Goal: Task Accomplishment & Management: Use online tool/utility

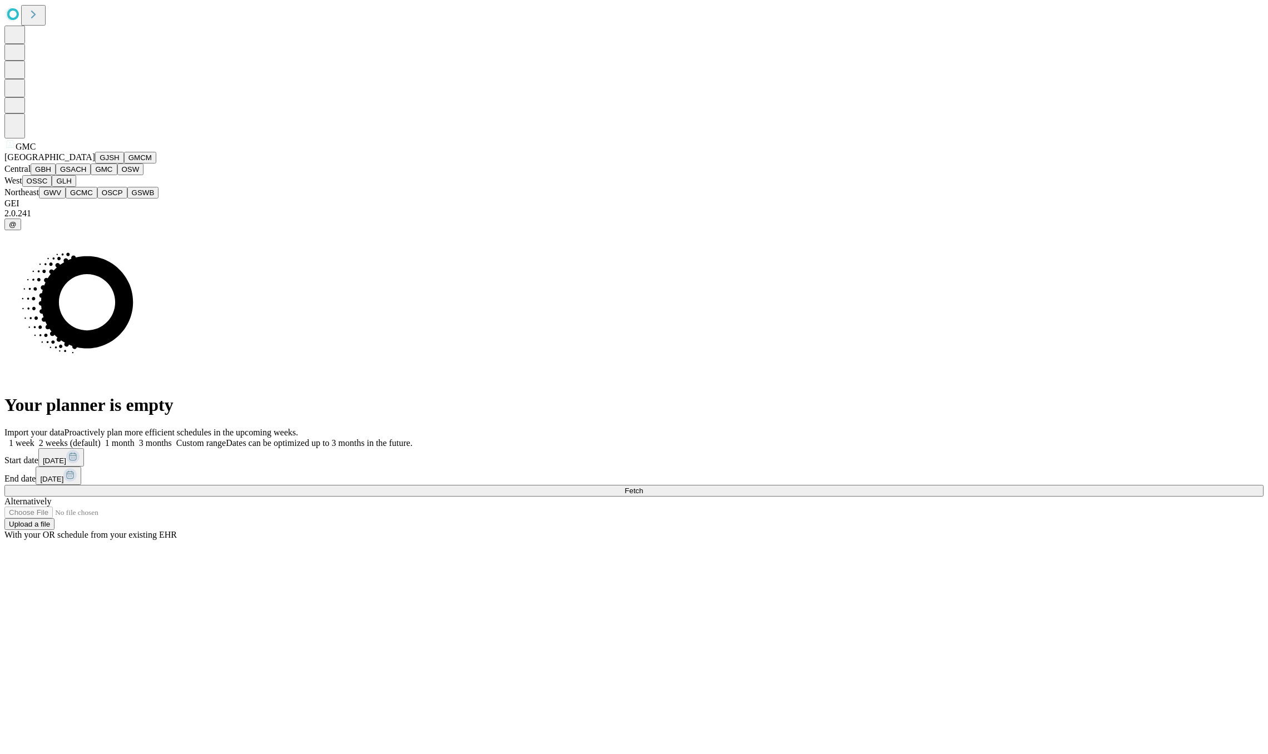
scroll to position [81, 0]
click at [52, 187] on button "OSSC" at bounding box center [37, 181] width 30 height 12
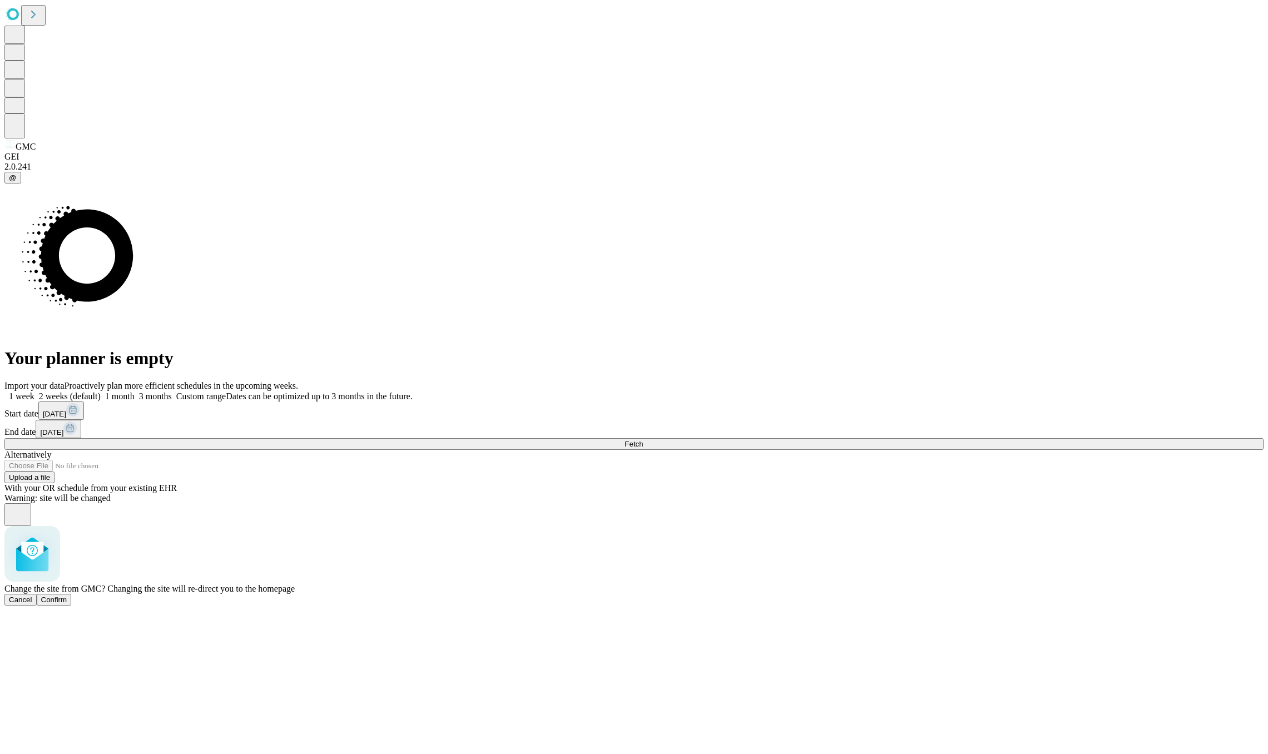
click at [67, 595] on span "Confirm" at bounding box center [54, 599] width 26 height 8
click at [941, 450] on button "Fetch" at bounding box center [633, 444] width 1259 height 12
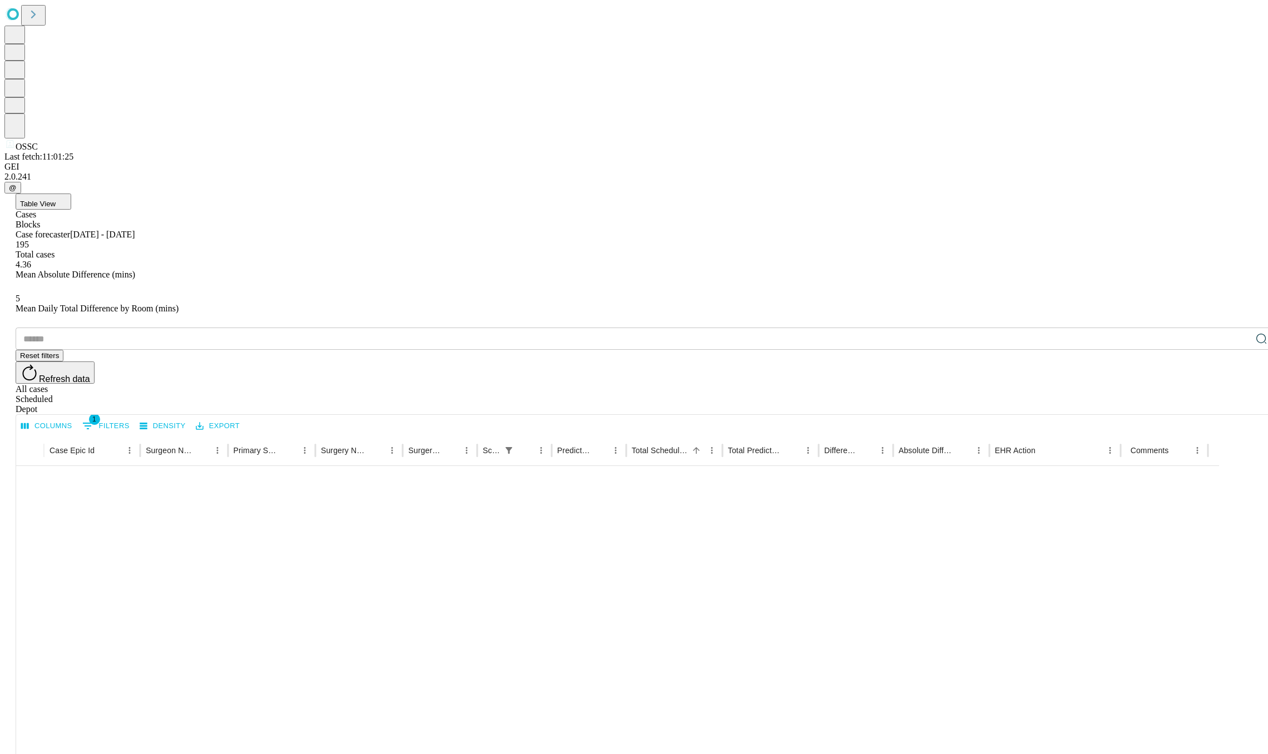
scroll to position [832, 0]
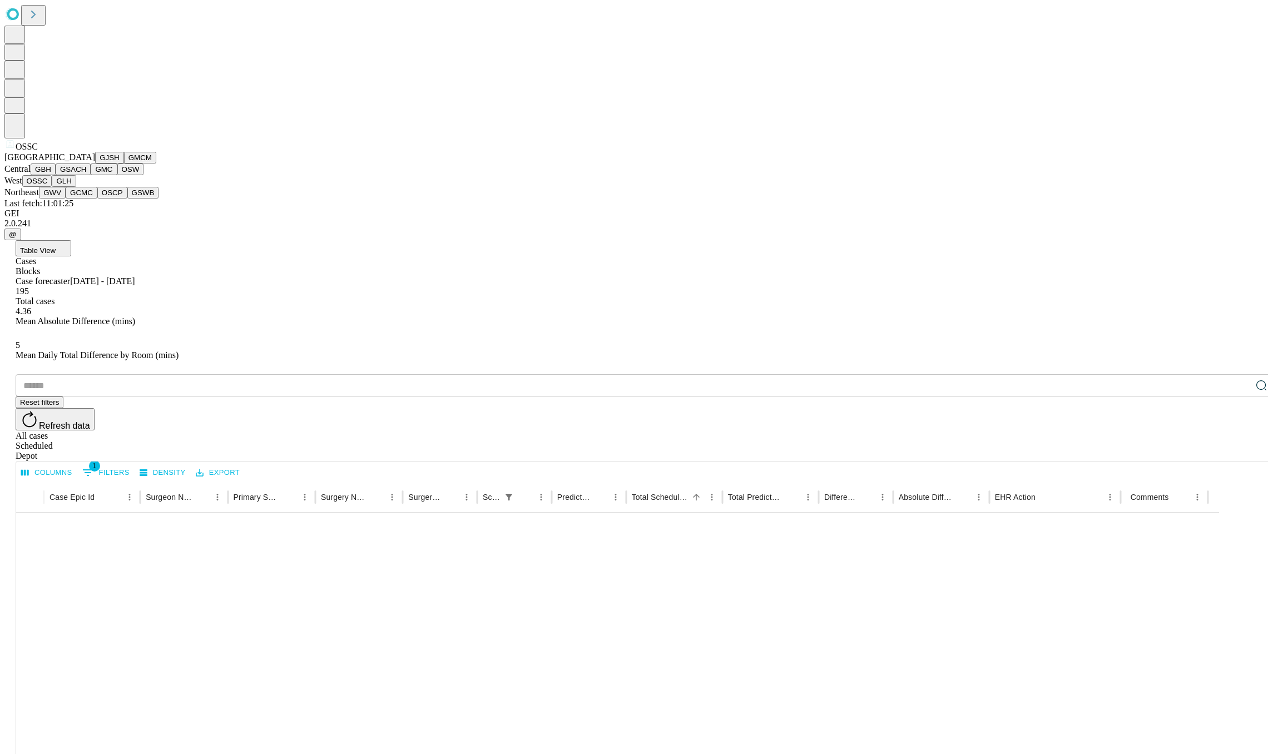
click at [52, 187] on button "OSSC" at bounding box center [37, 181] width 30 height 12
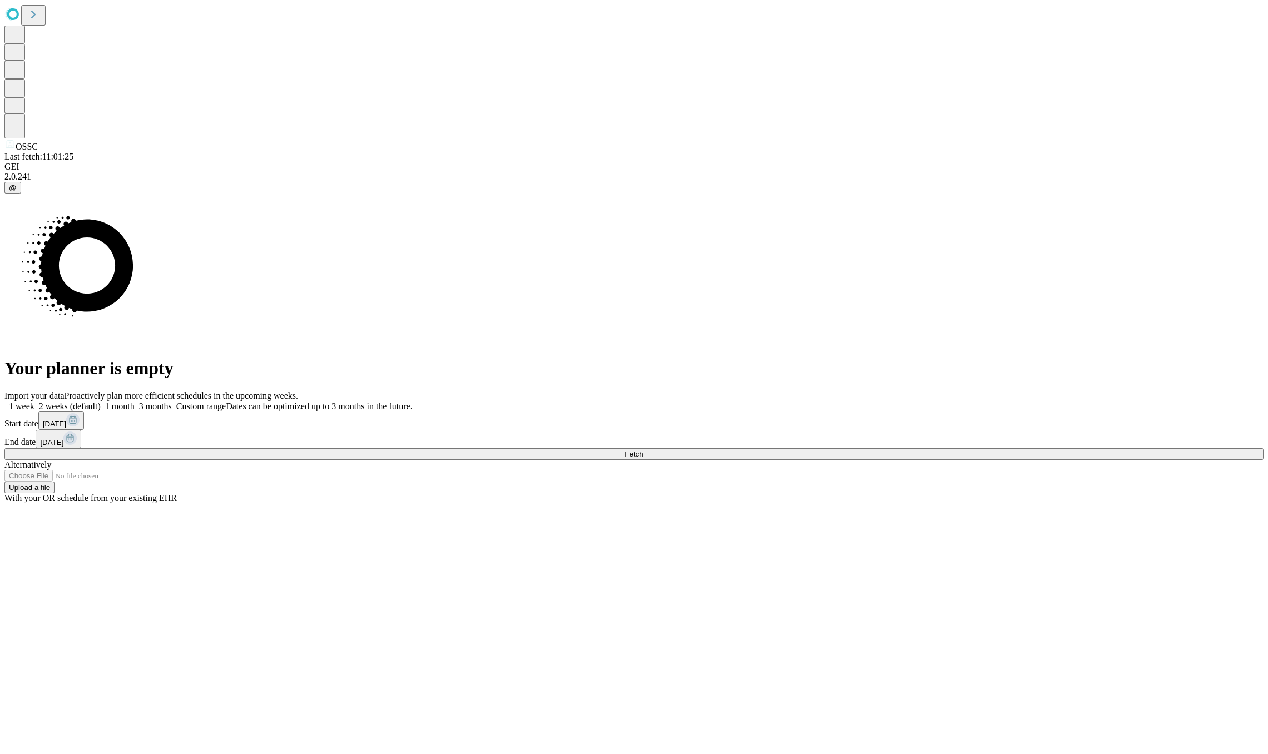
click at [172, 401] on span at bounding box center [172, 405] width 0 height 9
click at [953, 460] on button "Fetch" at bounding box center [633, 454] width 1259 height 12
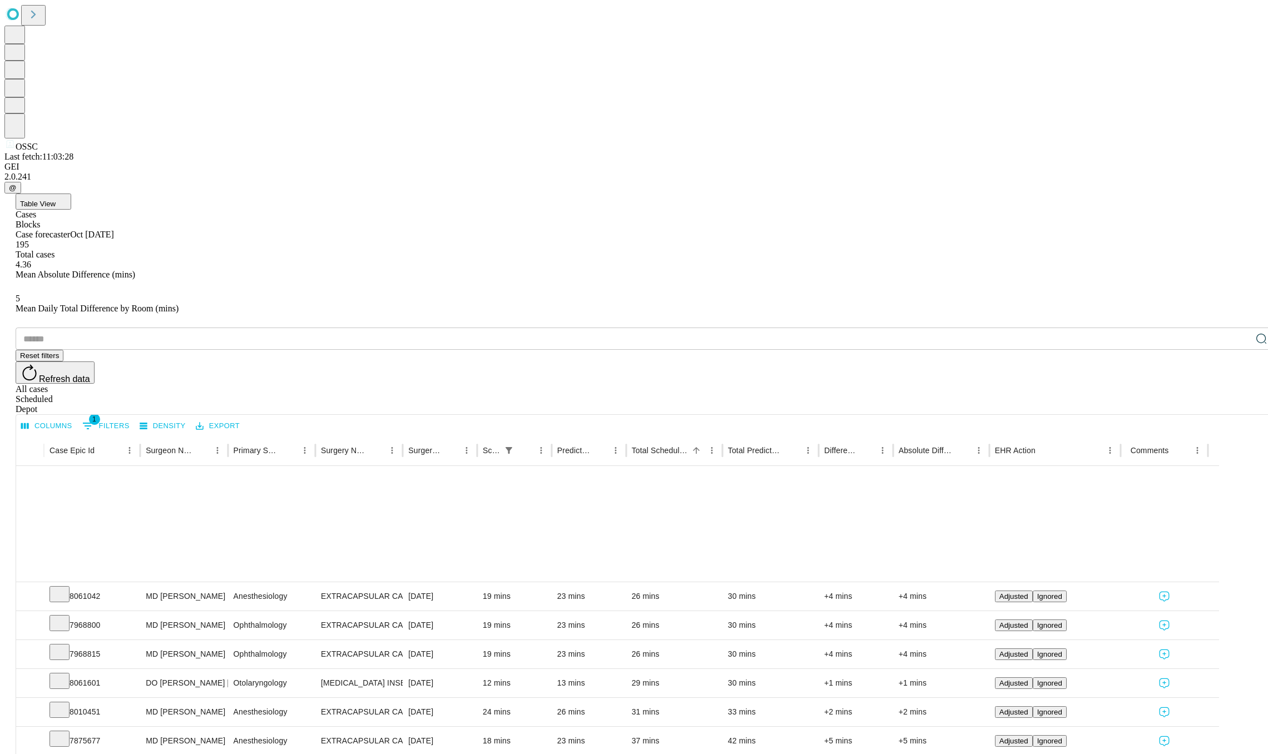
scroll to position [77, 0]
